Goal: Check status: Check status

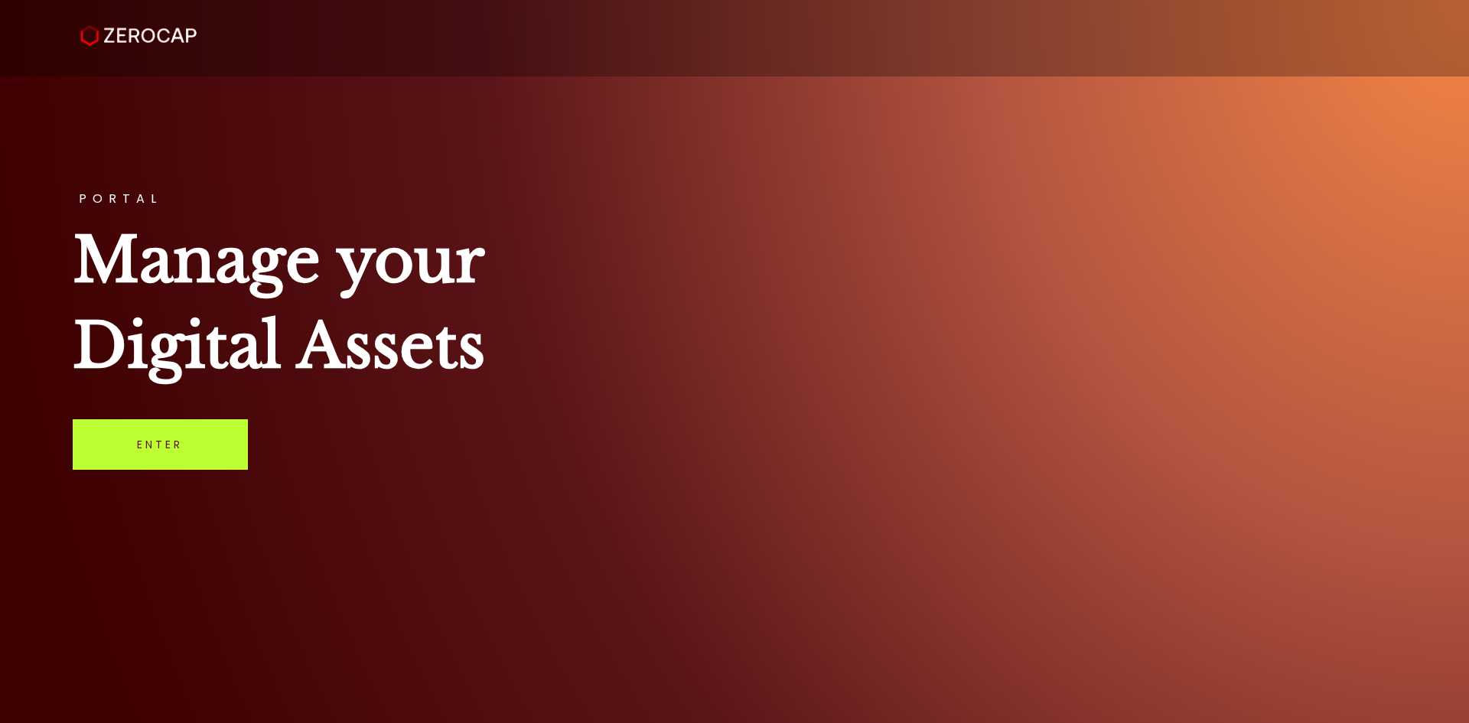
click at [148, 441] on link "Enter" at bounding box center [160, 444] width 175 height 50
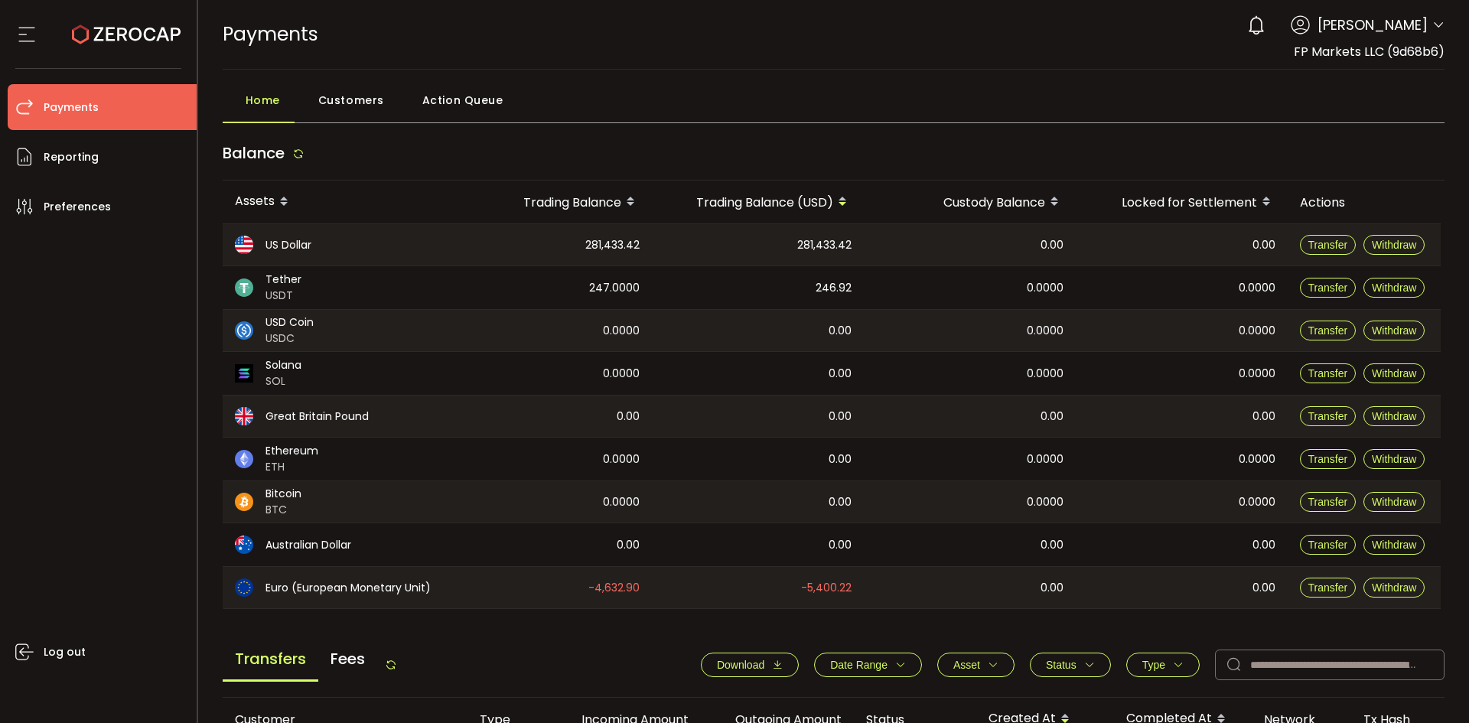
scroll to position [510, 0]
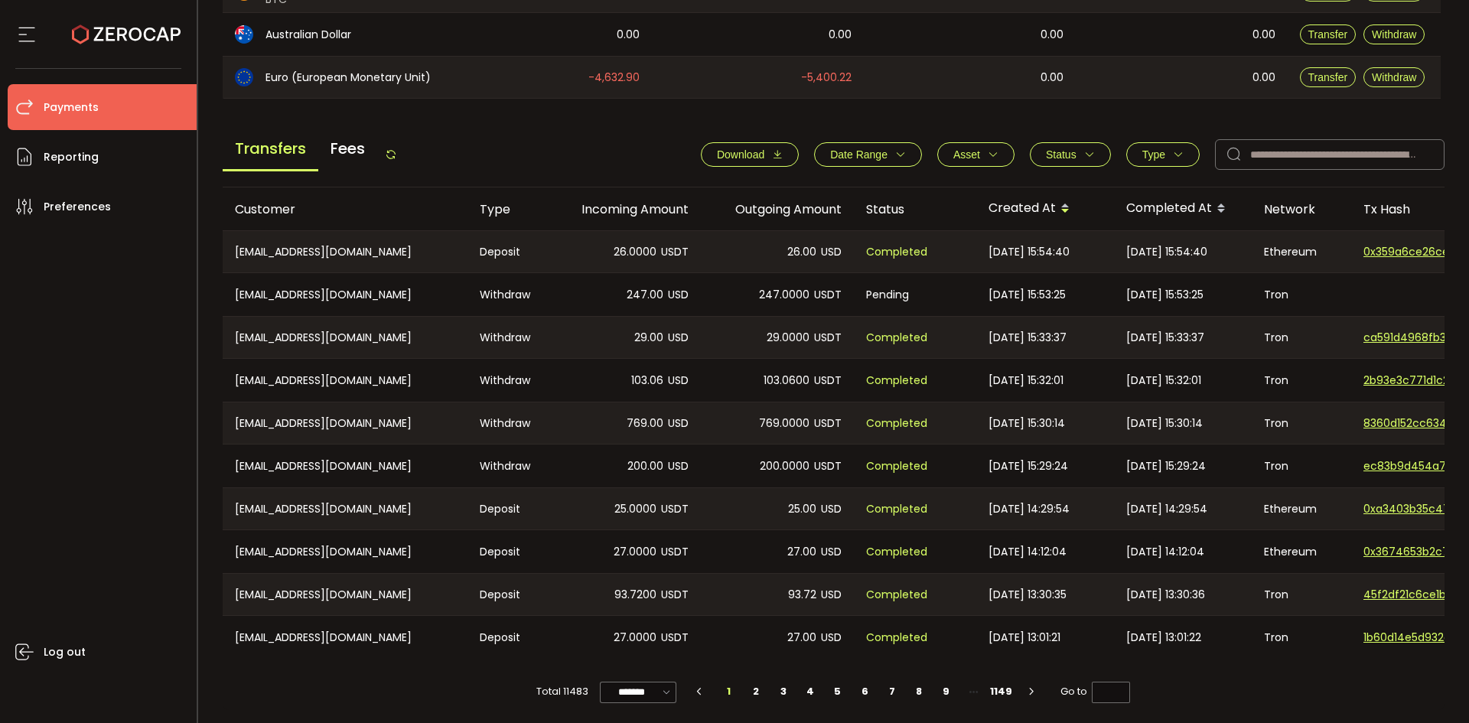
click at [1061, 158] on span "Status" at bounding box center [1061, 154] width 31 height 12
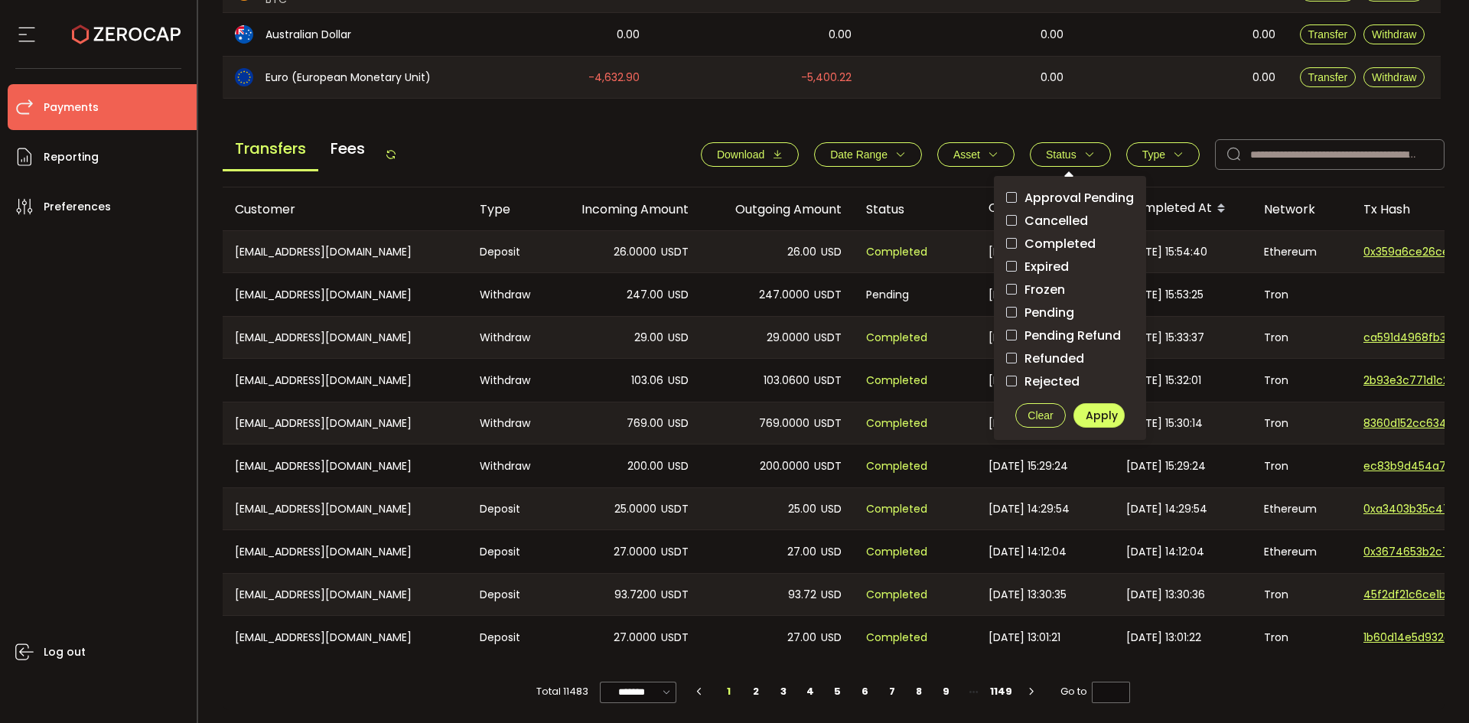
click at [1040, 311] on span "Pending" at bounding box center [1045, 312] width 57 height 15
drag, startPoint x: 1089, startPoint y: 411, endPoint x: 1091, endPoint y: 401, distance: 10.1
click at [1089, 412] on span "Apply" at bounding box center [1102, 415] width 32 height 15
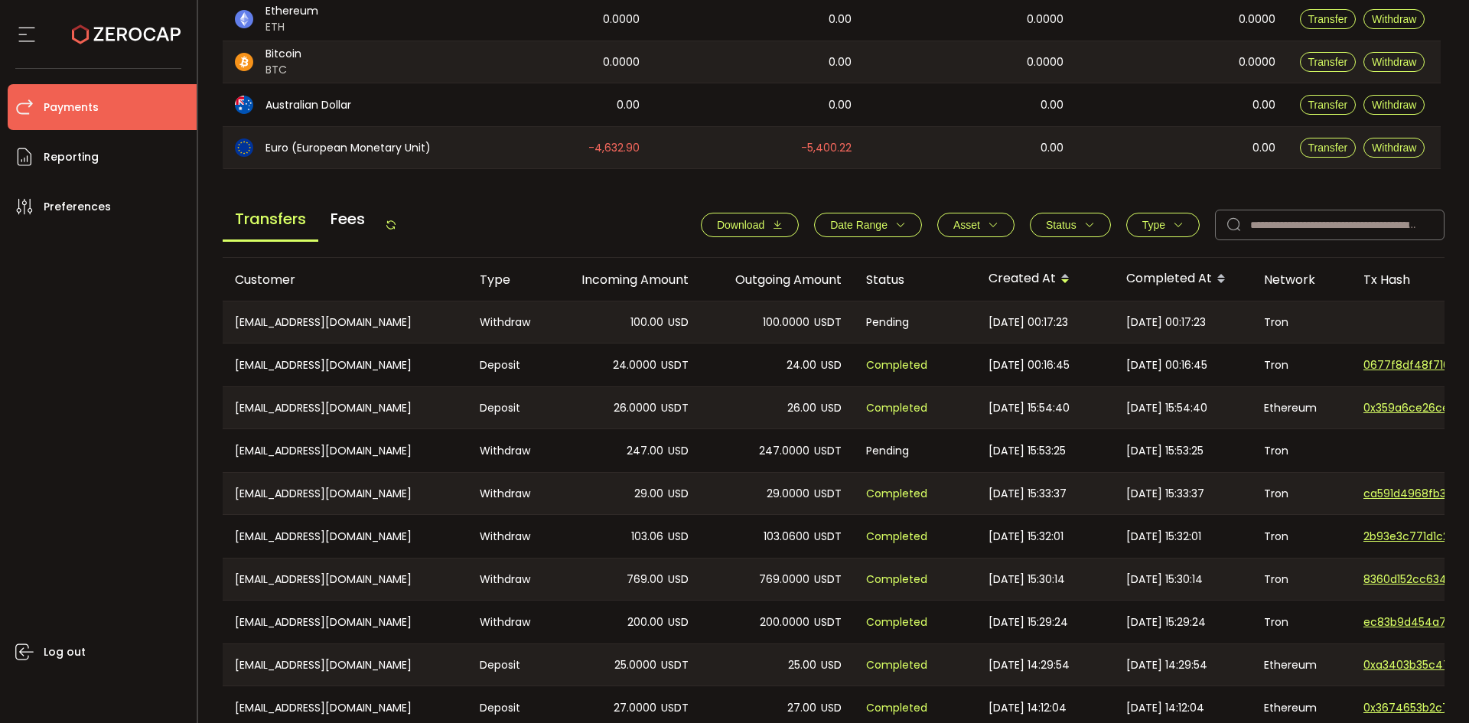
scroll to position [517, 0]
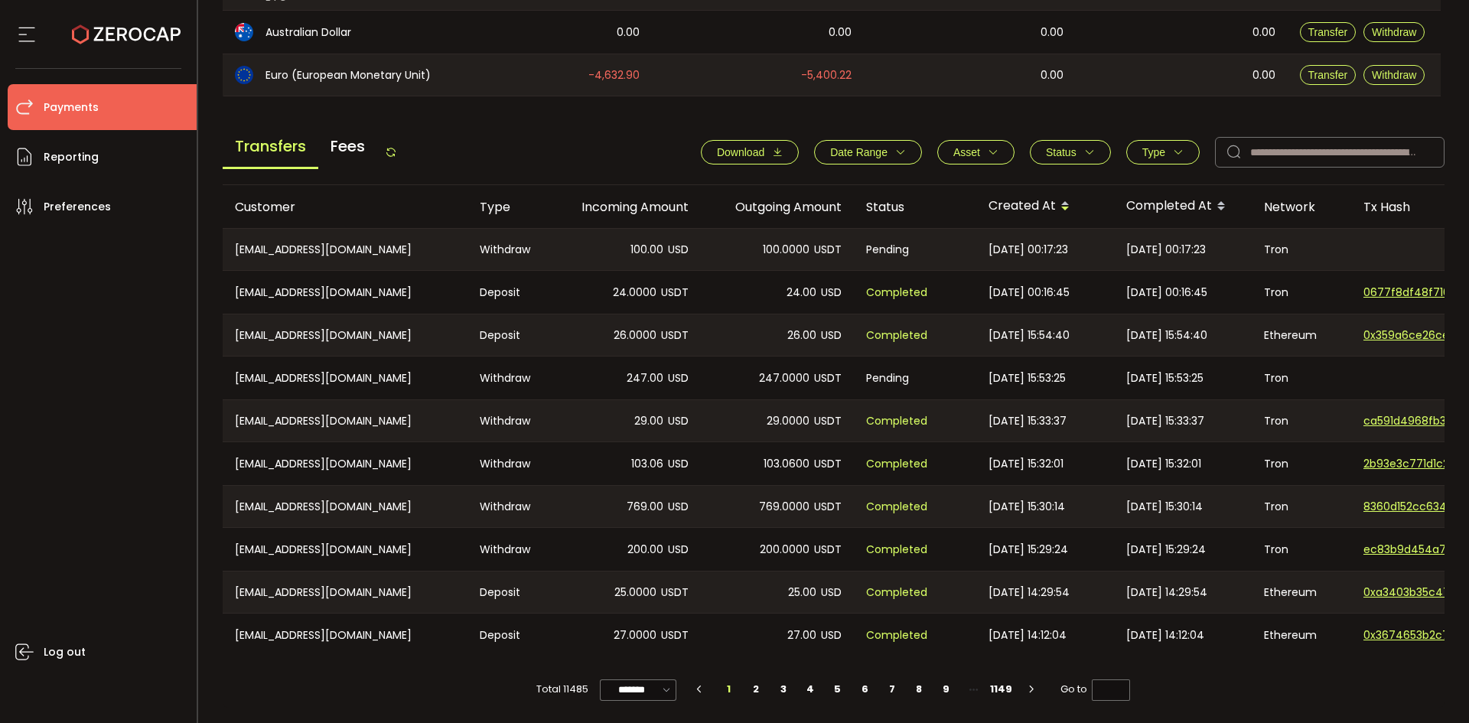
click at [395, 146] on icon at bounding box center [391, 152] width 12 height 12
